Goal: Information Seeking & Learning: Learn about a topic

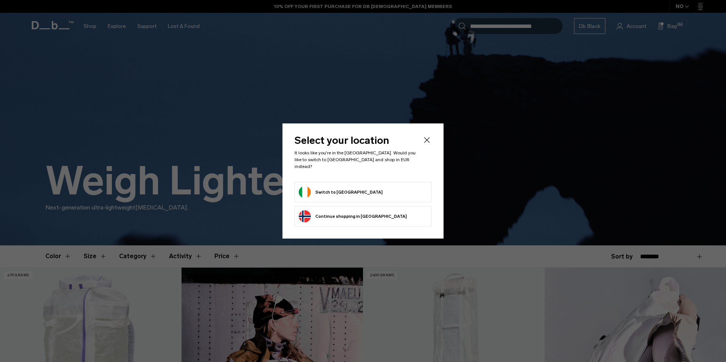
click at [338, 189] on button "Switch to Ireland" at bounding box center [341, 192] width 84 height 12
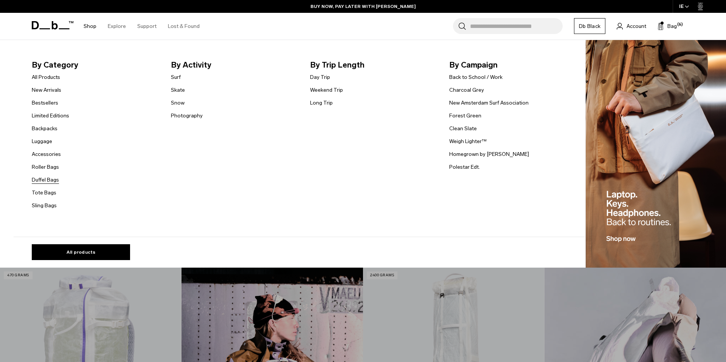
click at [54, 181] on link "Duffel Bags" at bounding box center [45, 180] width 27 height 8
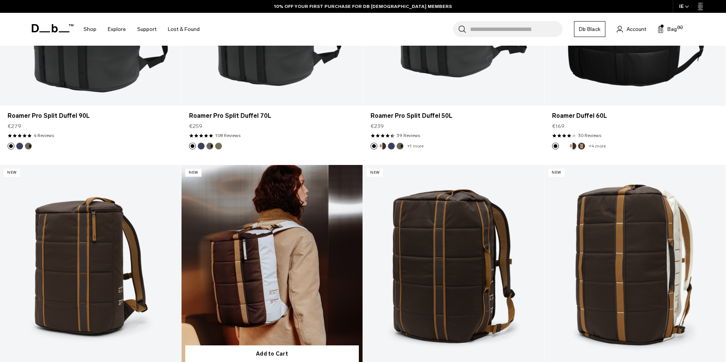
scroll to position [78, 0]
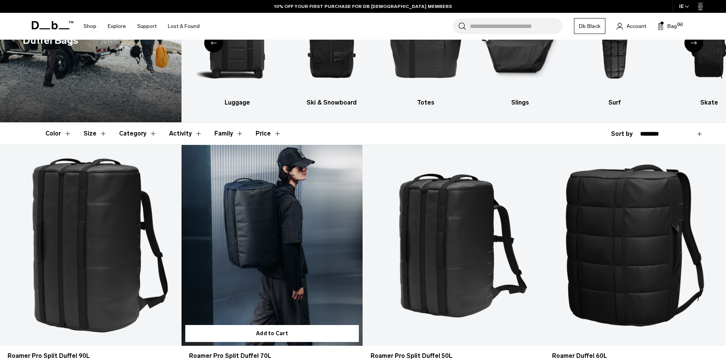
click at [257, 219] on link "Roamer Pro Split Duffel 70L" at bounding box center [271, 245] width 181 height 201
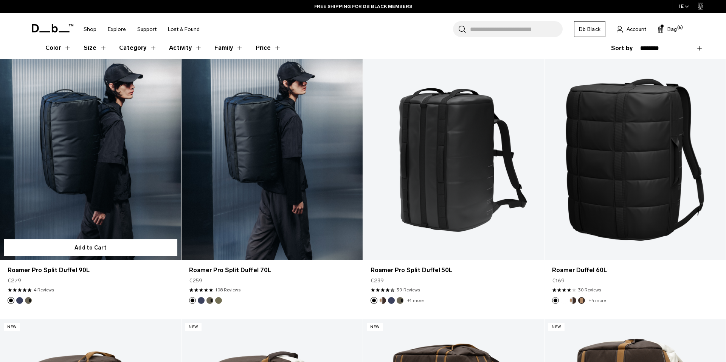
scroll to position [170, 0]
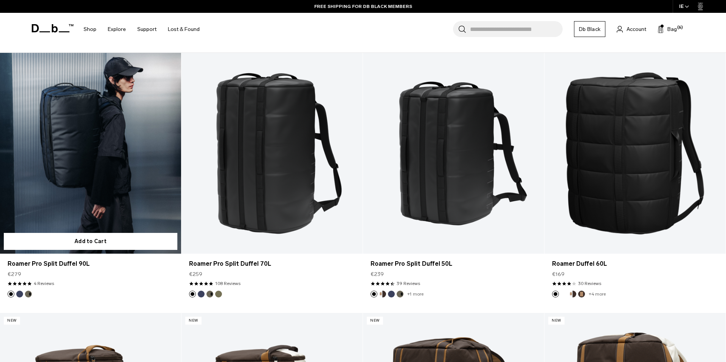
click at [72, 120] on link "Roamer Pro Split Duffel 90L" at bounding box center [90, 153] width 181 height 201
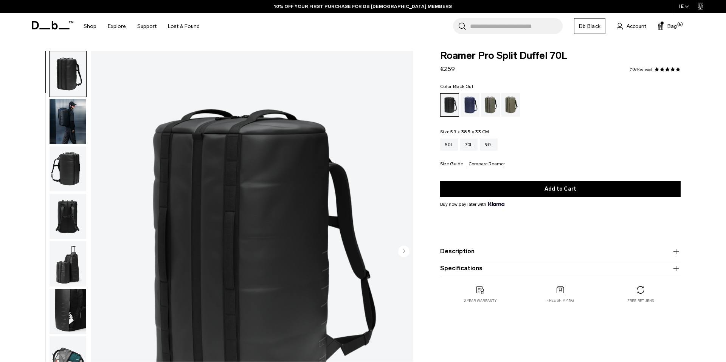
click at [676, 269] on icon "button" at bounding box center [675, 268] width 9 height 9
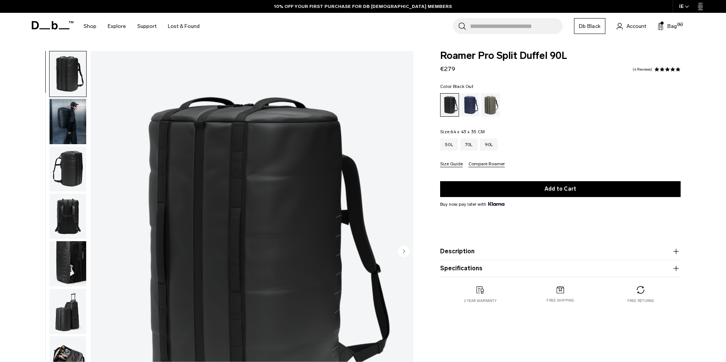
click at [676, 269] on icon "button" at bounding box center [675, 268] width 5 height 0
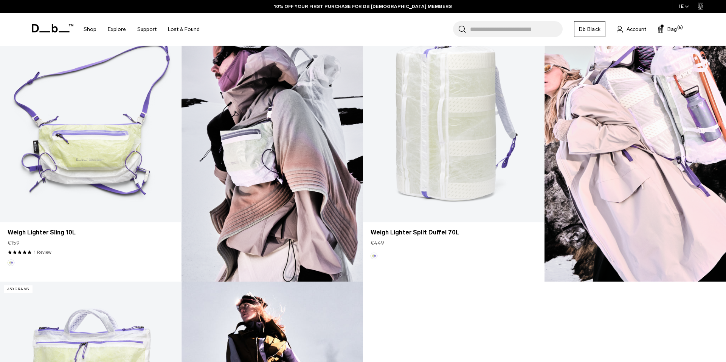
scroll to position [517, 0]
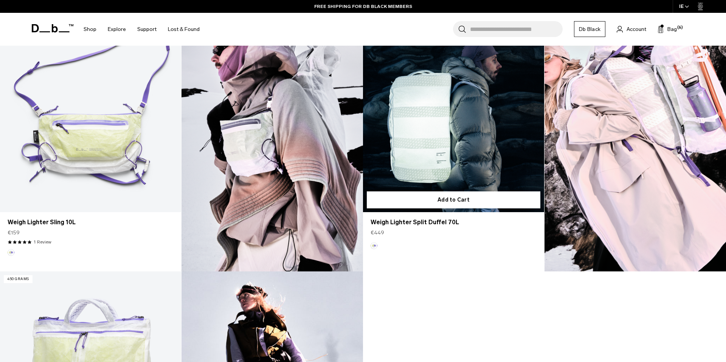
click at [448, 141] on link "Weigh Lighter Split Duffel 70L" at bounding box center [453, 111] width 181 height 201
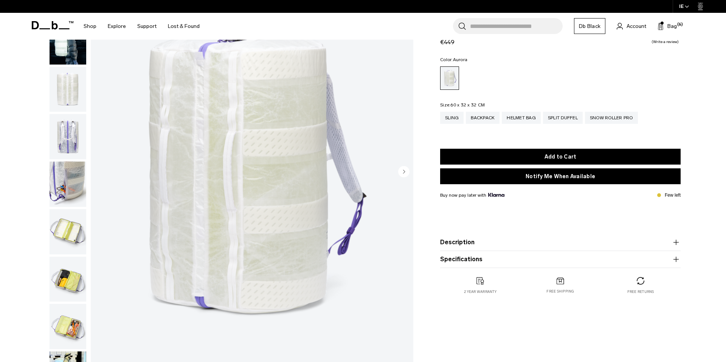
scroll to position [80, 0]
click at [66, 237] on img "button" at bounding box center [68, 231] width 37 height 45
click at [67, 271] on img "button" at bounding box center [68, 279] width 37 height 45
click at [401, 172] on circle "button" at bounding box center [403, 171] width 11 height 11
click at [402, 172] on circle "button" at bounding box center [403, 171] width 11 height 11
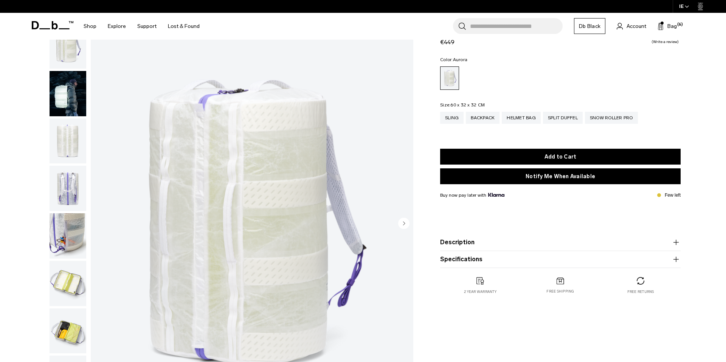
scroll to position [31, 0]
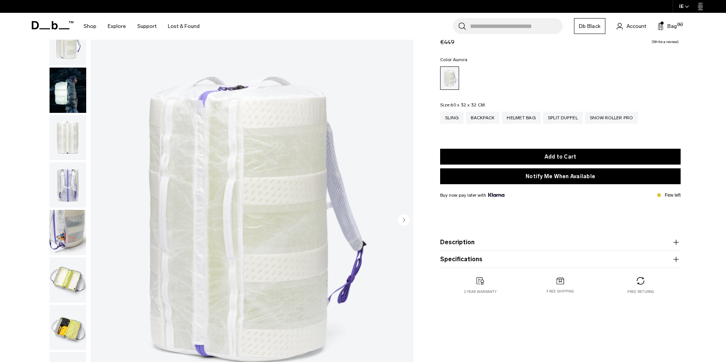
click at [404, 220] on icon "button" at bounding box center [404, 219] width 2 height 3
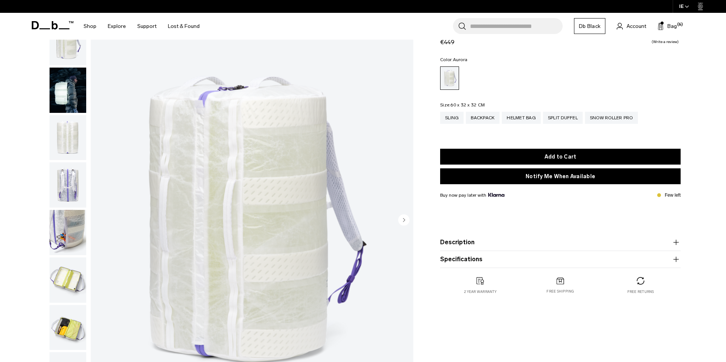
drag, startPoint x: 404, startPoint y: 220, endPoint x: 527, endPoint y: 43, distance: 215.5
click at [452, 125] on div "Gallery 3D Details Dimensions 1300 grams" at bounding box center [363, 223] width 680 height 406
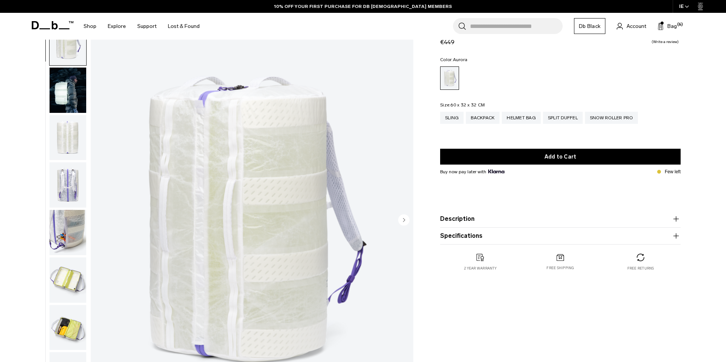
click at [405, 221] on circle "Next slide" at bounding box center [403, 220] width 11 height 11
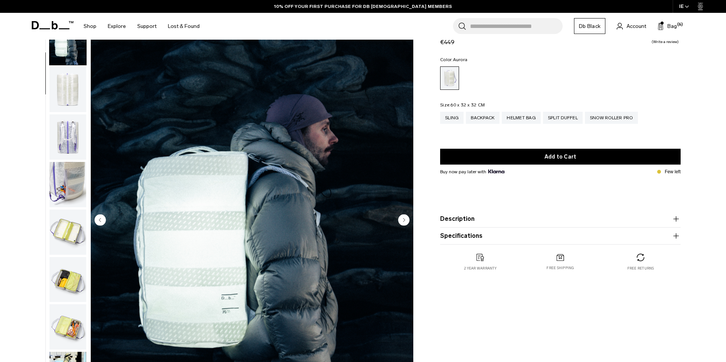
click at [404, 221] on icon "Next slide" at bounding box center [404, 219] width 2 height 3
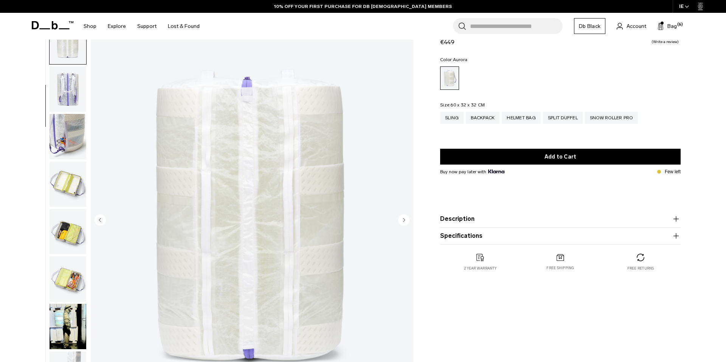
click at [404, 221] on icon "Next slide" at bounding box center [404, 219] width 2 height 3
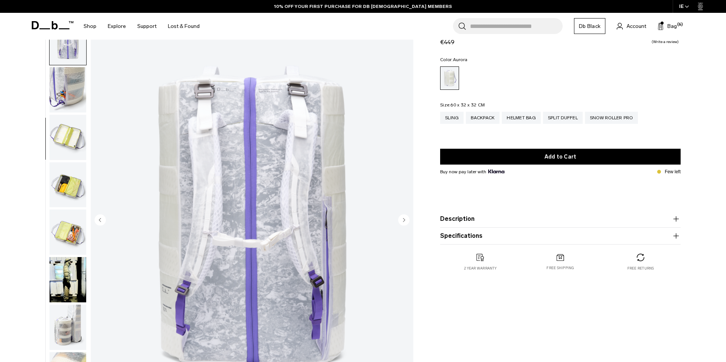
scroll to position [144, 0]
click at [404, 221] on circle "Next slide" at bounding box center [403, 219] width 11 height 11
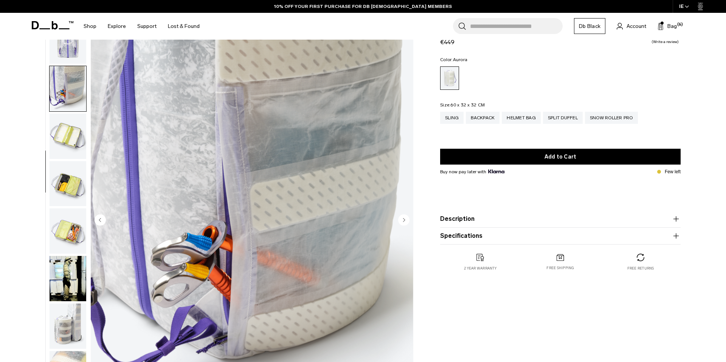
scroll to position [173, 0]
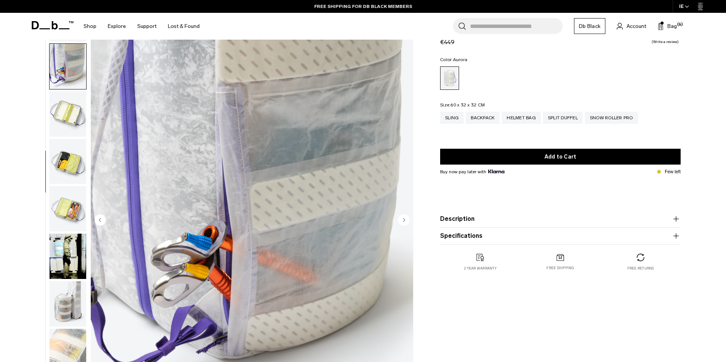
click at [404, 221] on circle "Next slide" at bounding box center [403, 219] width 11 height 11
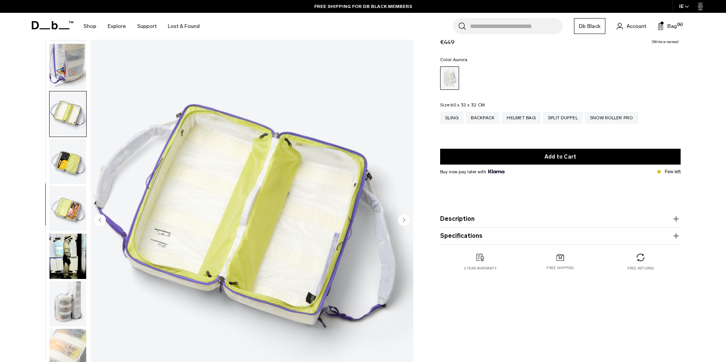
click at [404, 222] on circle "Next slide" at bounding box center [403, 219] width 11 height 11
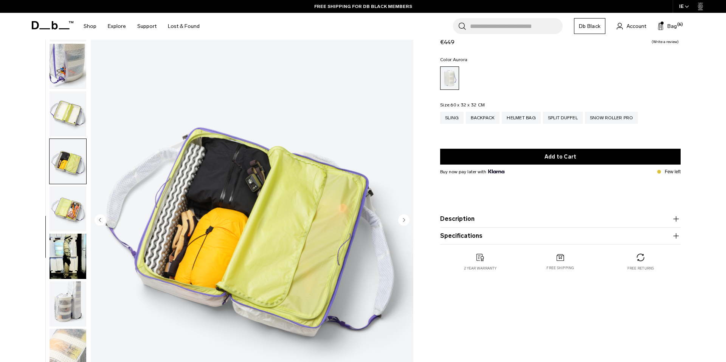
click at [404, 221] on circle "Next slide" at bounding box center [403, 219] width 11 height 11
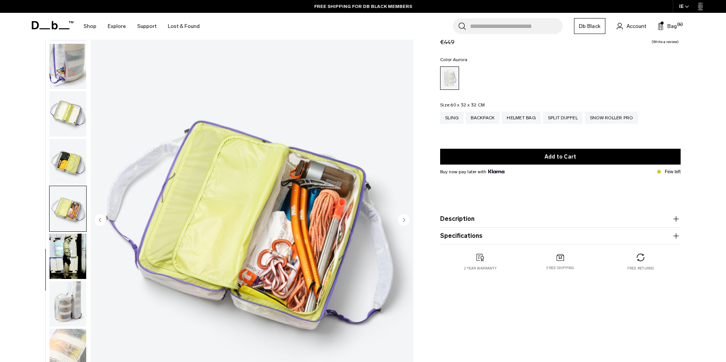
click at [404, 221] on icon "Next slide" at bounding box center [404, 219] width 2 height 3
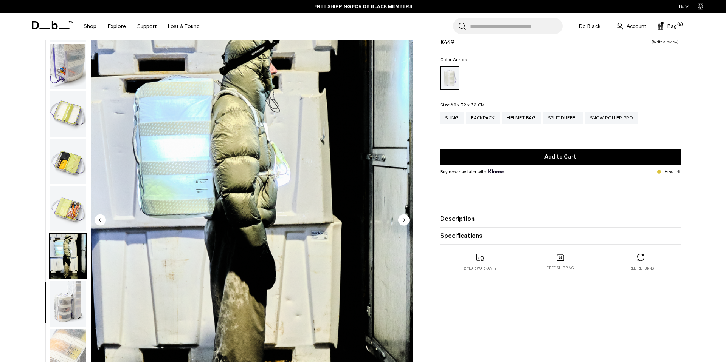
click at [404, 221] on icon "Next slide" at bounding box center [404, 219] width 2 height 3
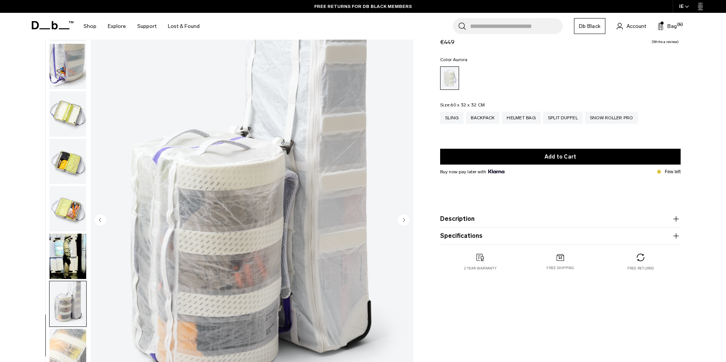
click at [404, 221] on icon "Next slide" at bounding box center [403, 219] width 11 height 11
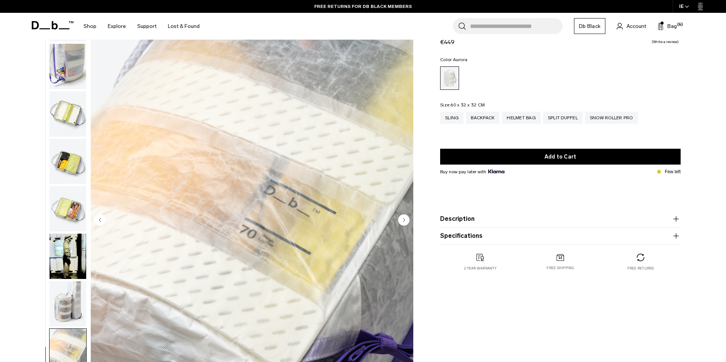
click at [404, 221] on circle "Next slide" at bounding box center [403, 219] width 11 height 11
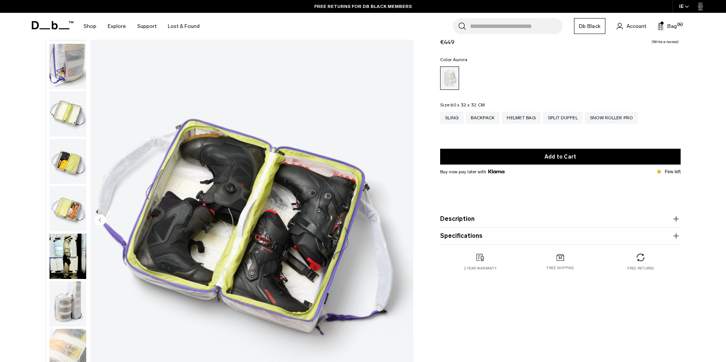
click at [404, 221] on img "12 / 12" at bounding box center [252, 221] width 322 height 402
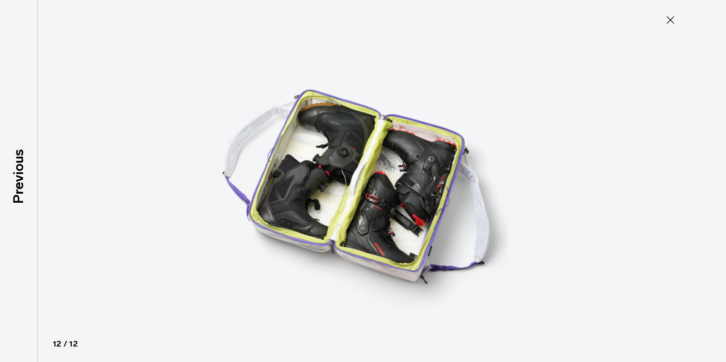
click at [669, 22] on icon at bounding box center [670, 20] width 12 height 12
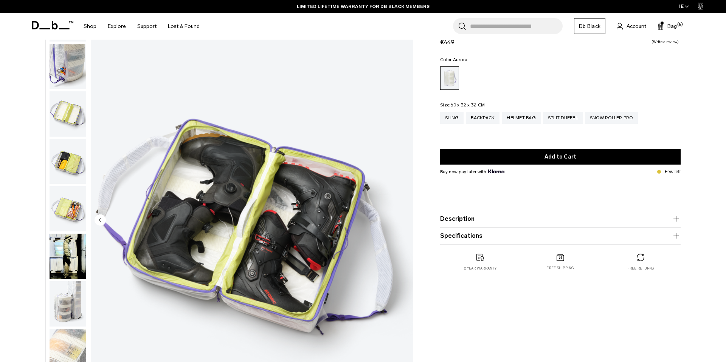
click at [679, 234] on icon "button" at bounding box center [675, 236] width 9 height 9
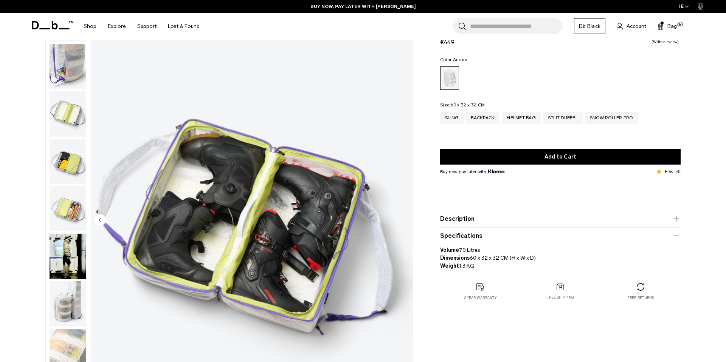
click at [71, 302] on img "button" at bounding box center [68, 304] width 37 height 45
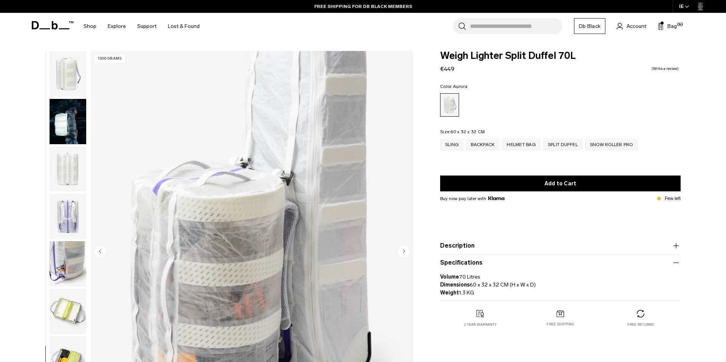
scroll to position [0, 0]
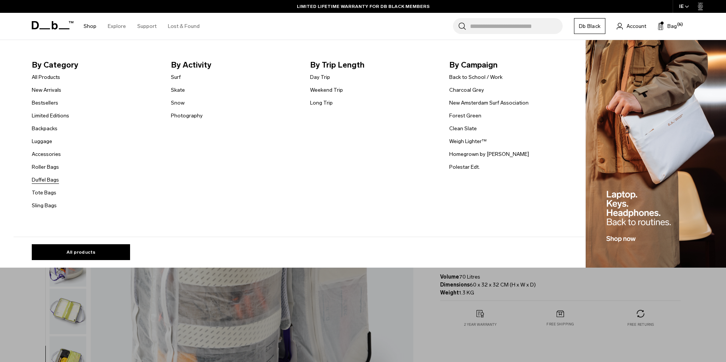
click at [48, 179] on link "Duffel Bags" at bounding box center [45, 180] width 27 height 8
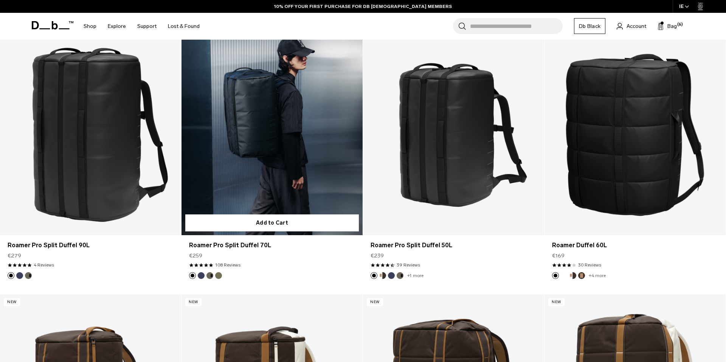
scroll to position [214, 0]
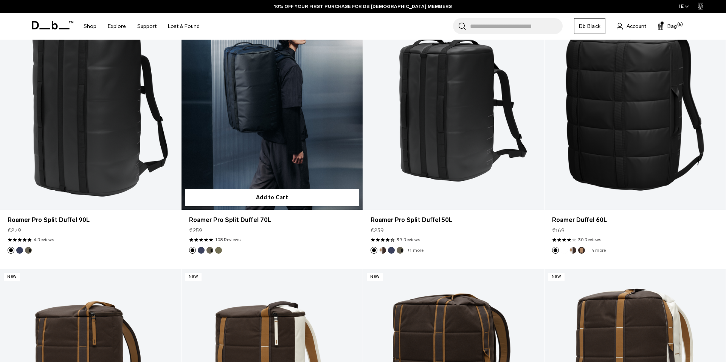
click at [269, 117] on link "Roamer Pro Split Duffel 70L" at bounding box center [271, 109] width 181 height 201
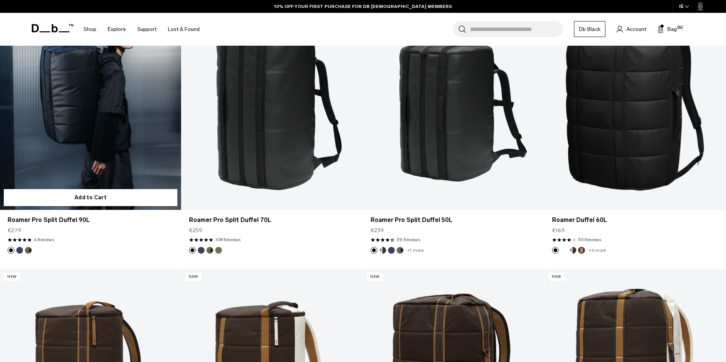
click at [80, 127] on link "Roamer Pro Split Duffel 90L" at bounding box center [90, 109] width 181 height 201
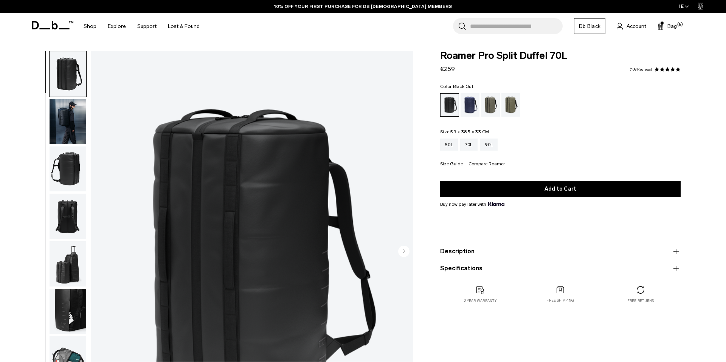
click at [676, 270] on icon "button" at bounding box center [675, 268] width 9 height 9
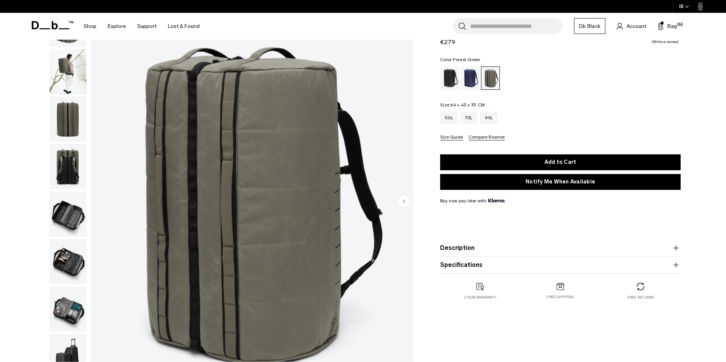
scroll to position [55, 0]
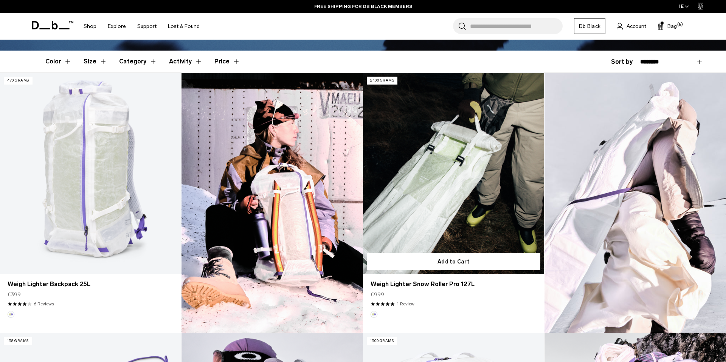
scroll to position [218, 0]
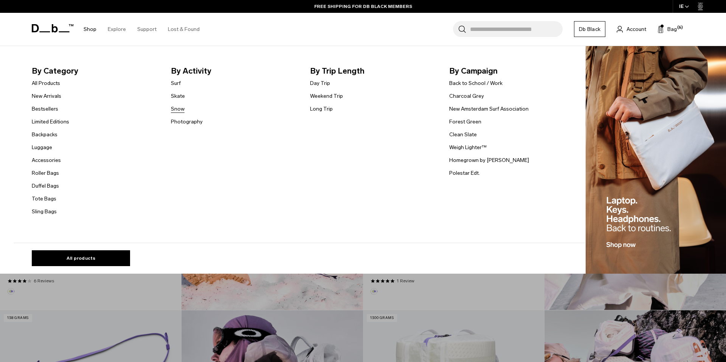
click at [176, 107] on link "Snow" at bounding box center [178, 109] width 14 height 8
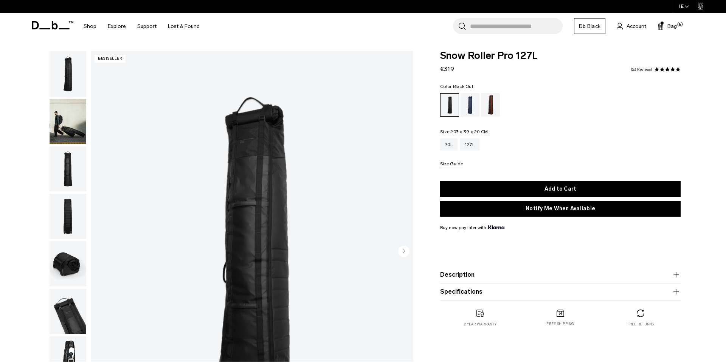
click at [675, 292] on icon "button" at bounding box center [675, 292] width 5 height 0
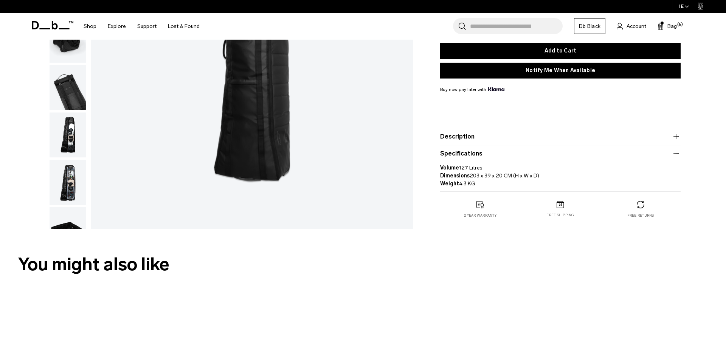
scroll to position [223, 0]
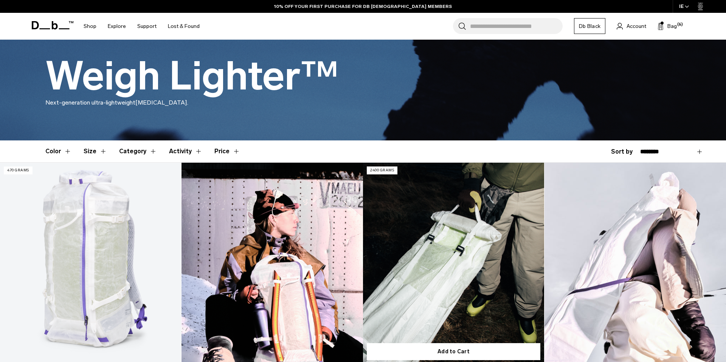
click at [469, 275] on link "Weigh Lighter Snow Roller Pro 127L" at bounding box center [453, 263] width 181 height 201
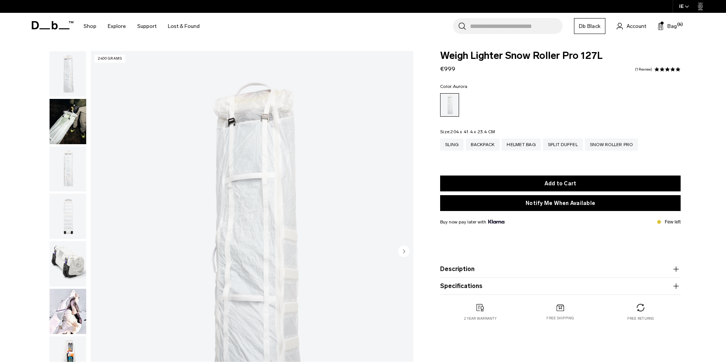
click at [68, 265] on img "button" at bounding box center [68, 263] width 37 height 45
click at [404, 252] on icon "button" at bounding box center [404, 251] width 2 height 3
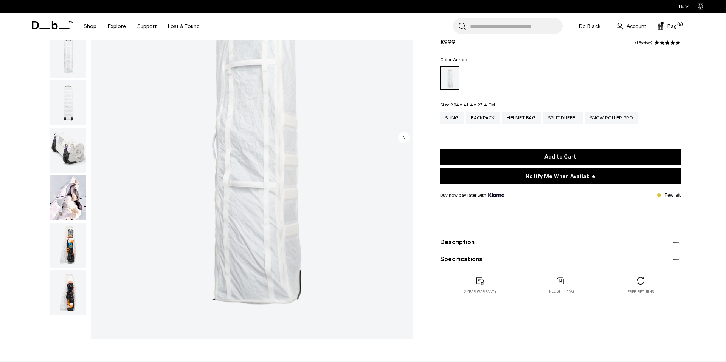
scroll to position [115, 0]
click at [65, 289] on img "button" at bounding box center [68, 291] width 37 height 45
